Goal: Information Seeking & Learning: Check status

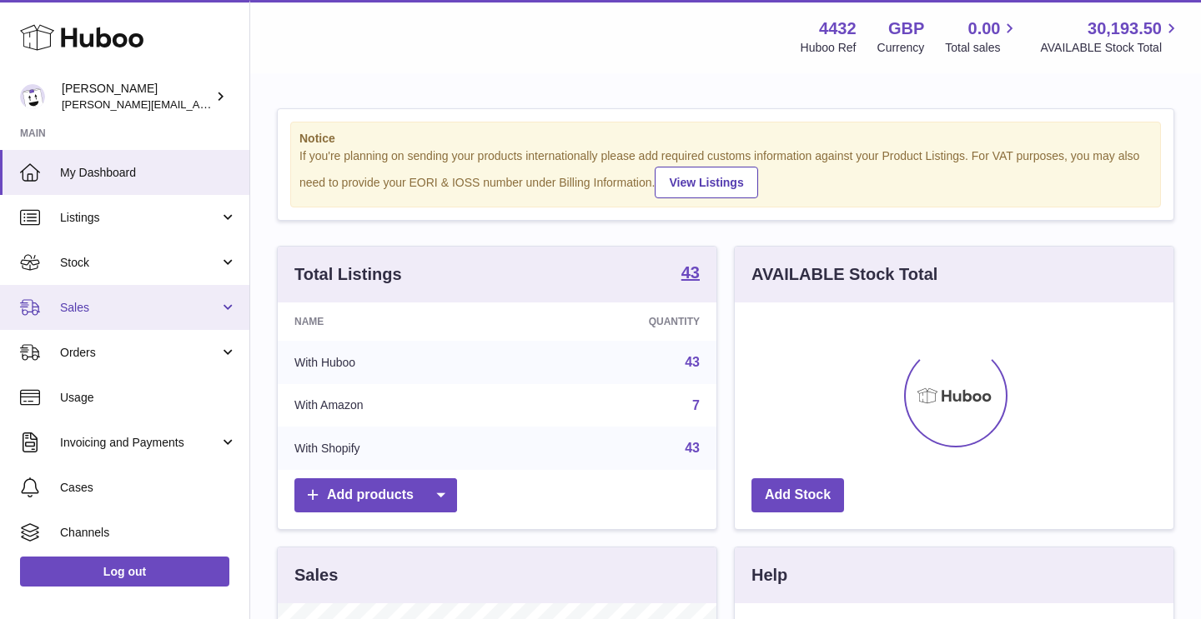
scroll to position [260, 439]
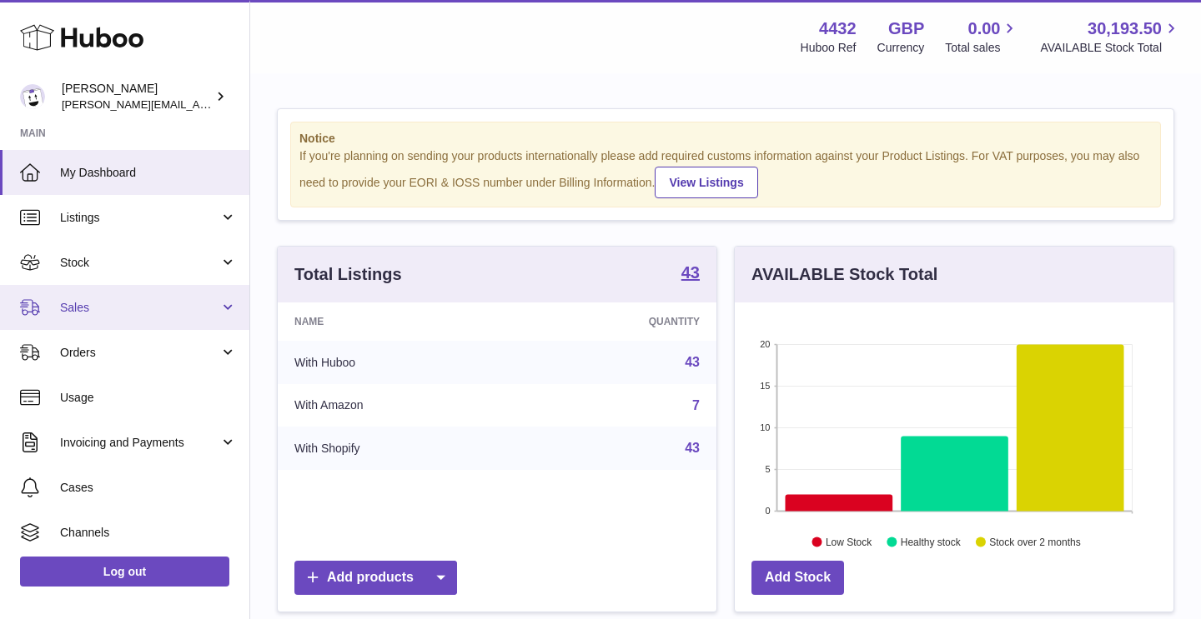
click at [168, 309] on span "Sales" at bounding box center [139, 308] width 159 height 16
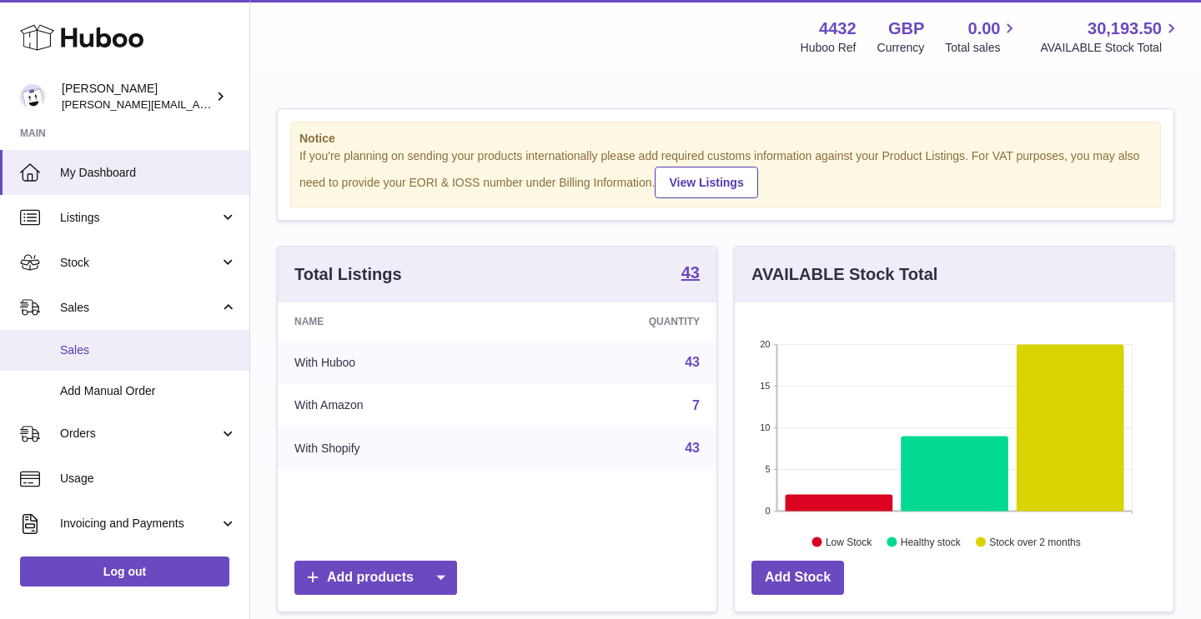
click at [173, 349] on span "Sales" at bounding box center [148, 351] width 177 height 16
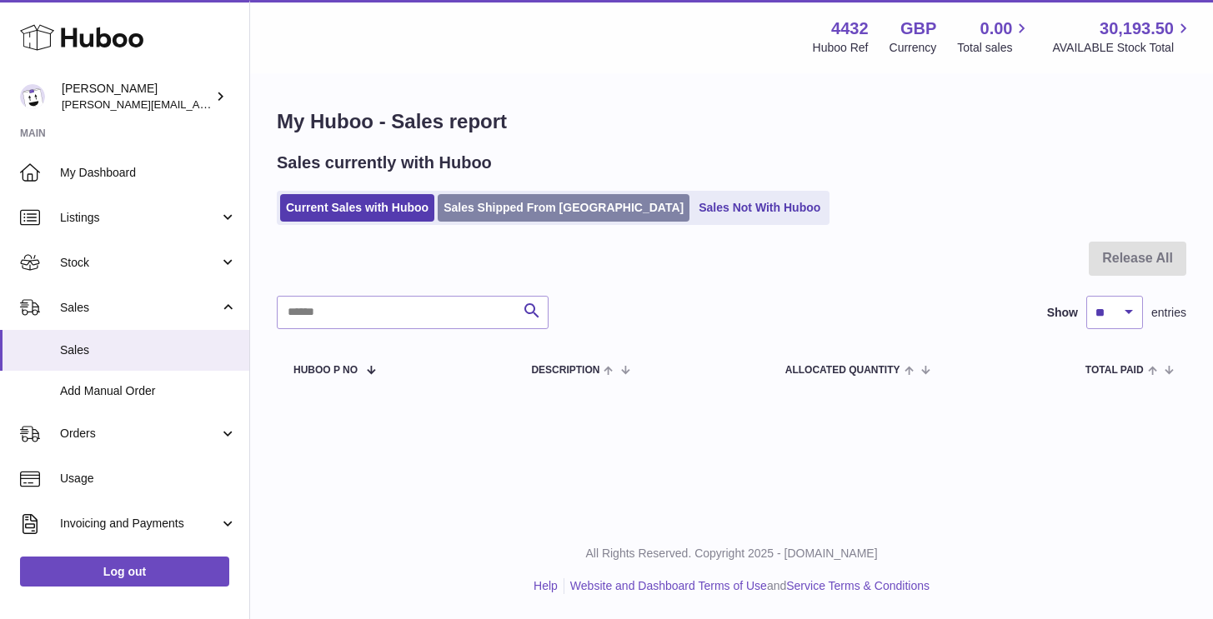
click at [502, 220] on link "Sales Shipped From [GEOGRAPHIC_DATA]" at bounding box center [564, 208] width 252 height 28
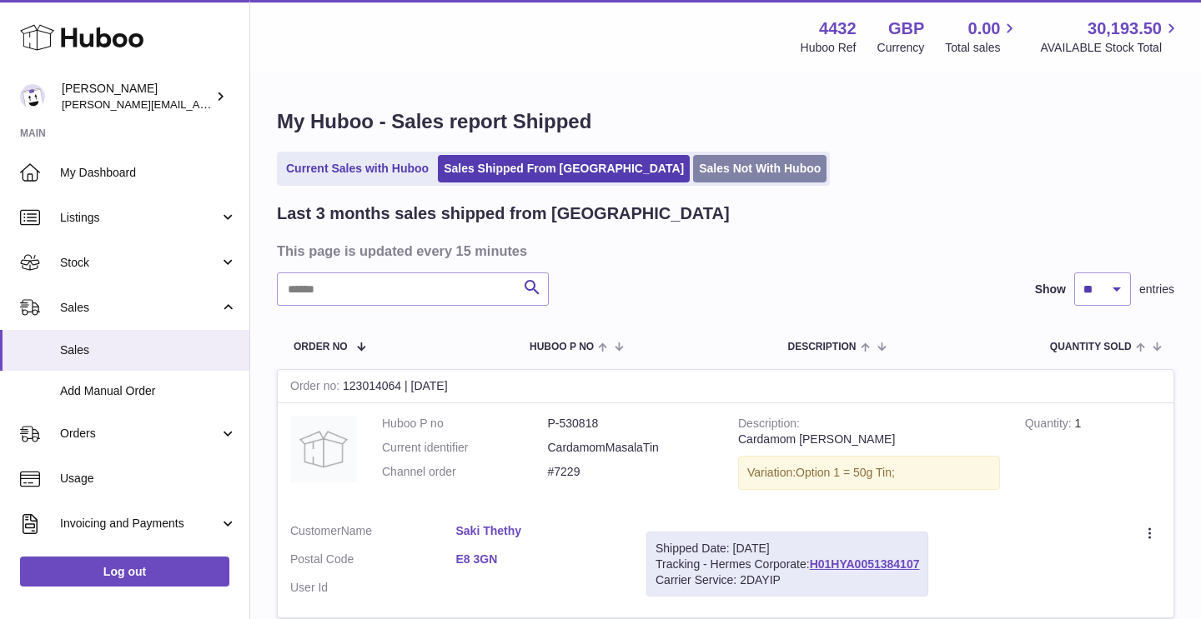
click at [693, 179] on link "Sales Not With Huboo" at bounding box center [759, 169] width 133 height 28
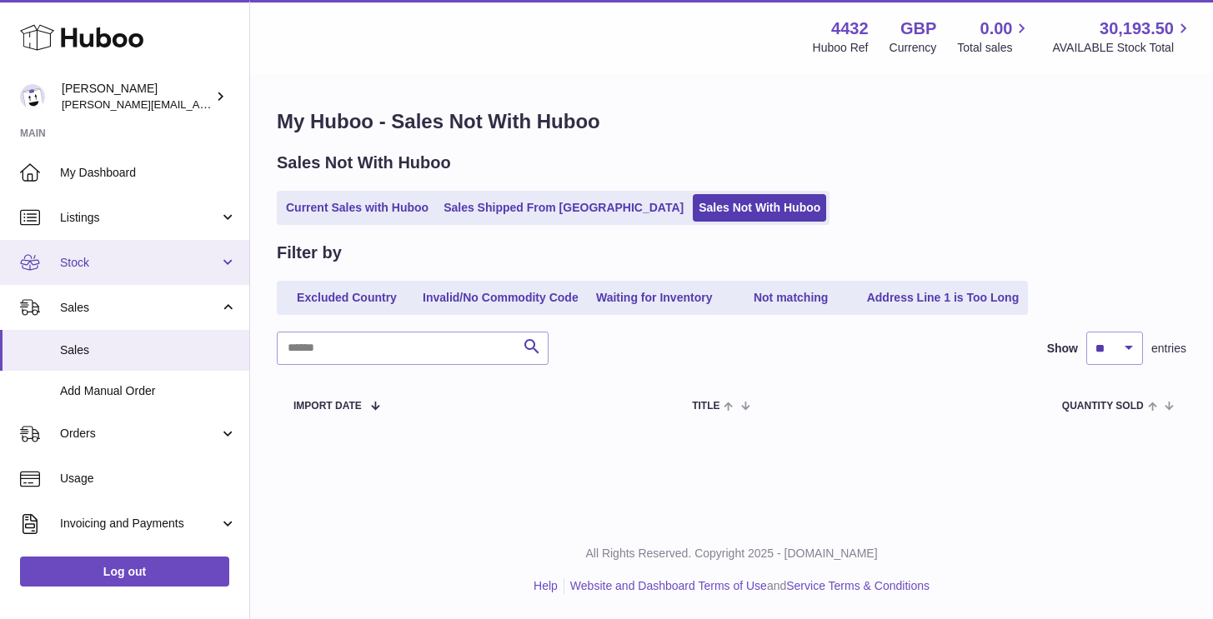
click at [131, 249] on link "Stock" at bounding box center [124, 262] width 249 height 45
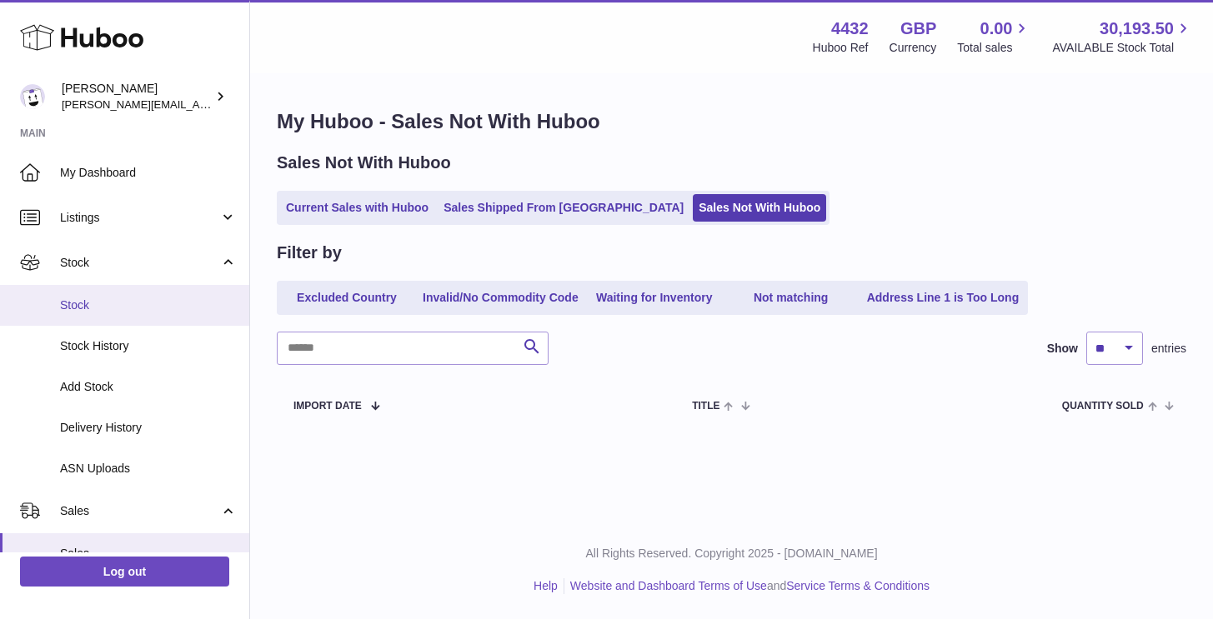
click at [153, 322] on link "Stock" at bounding box center [124, 305] width 249 height 41
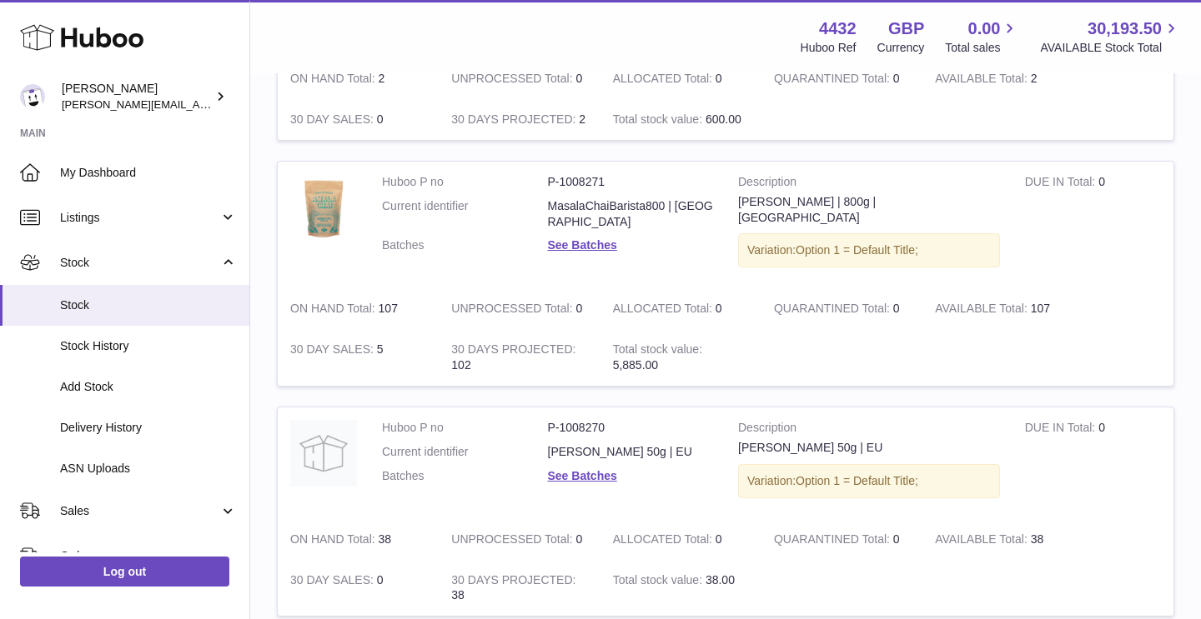
scroll to position [1953, 0]
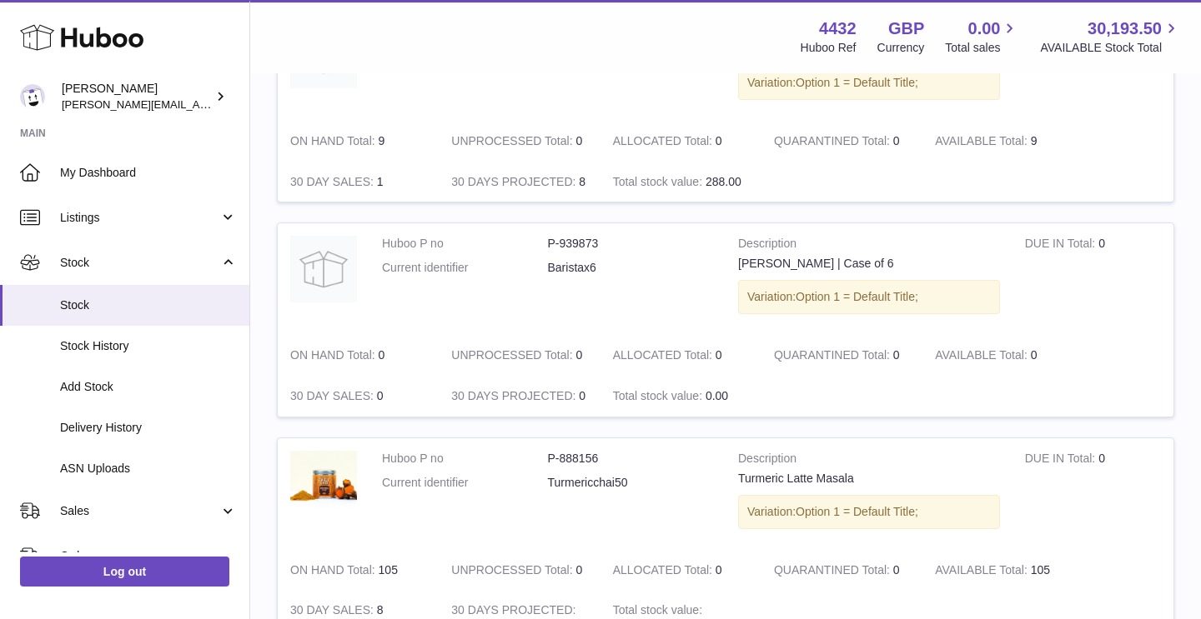
scroll to position [2064, 0]
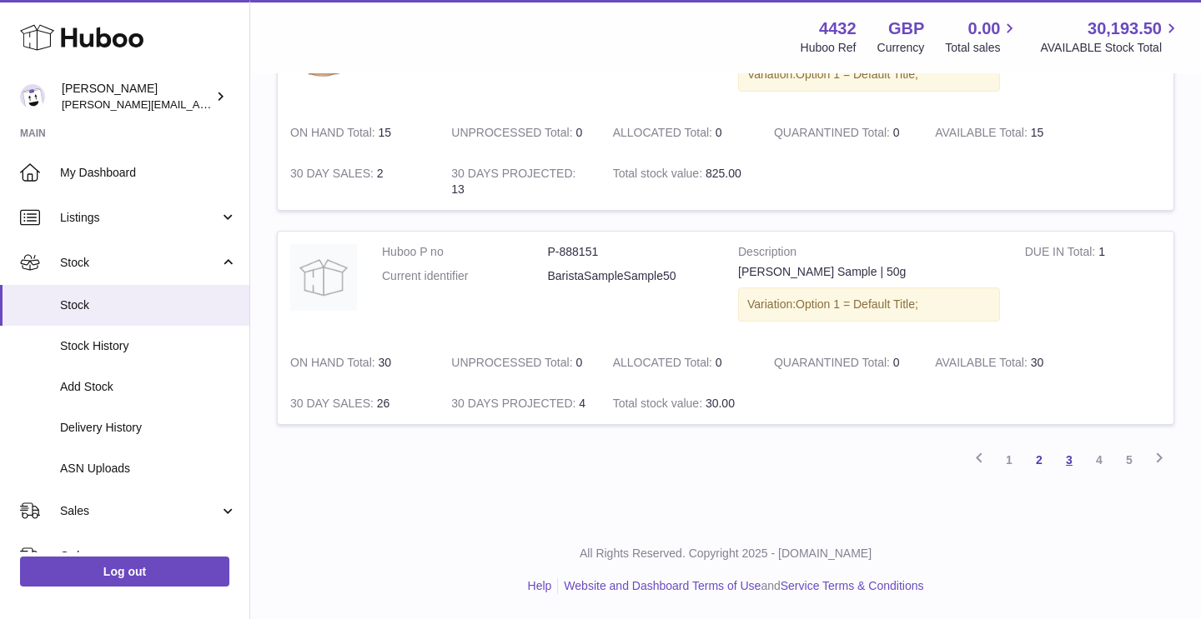
click at [1068, 458] on link "3" at bounding box center [1069, 460] width 30 height 30
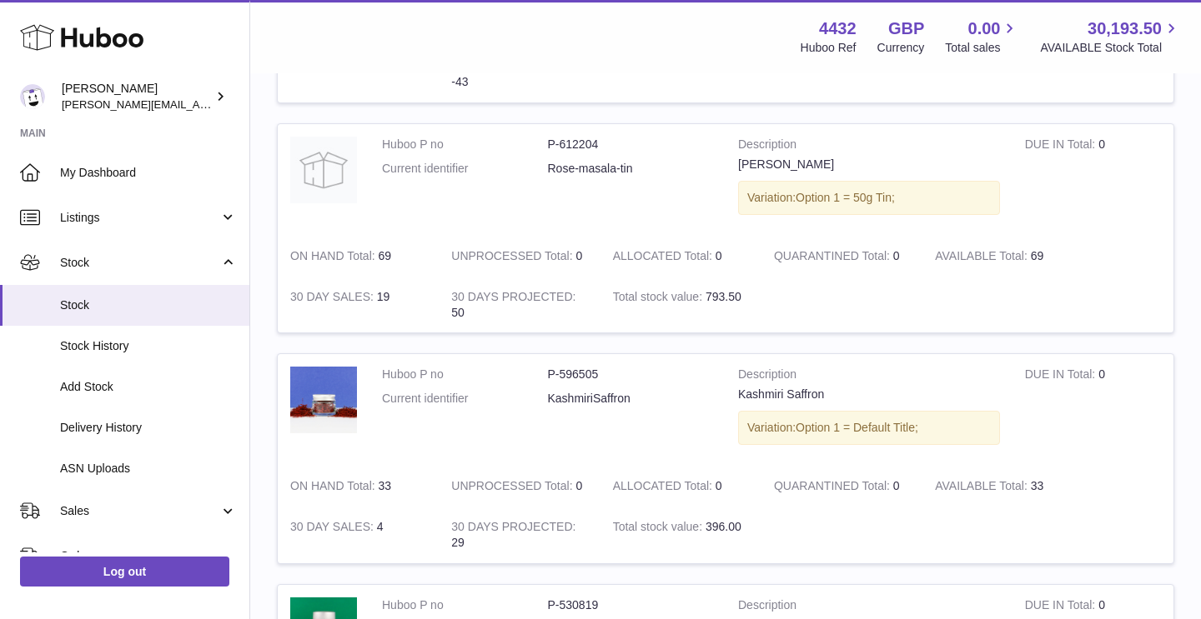
scroll to position [1516, 0]
